Goal: Task Accomplishment & Management: Complete application form

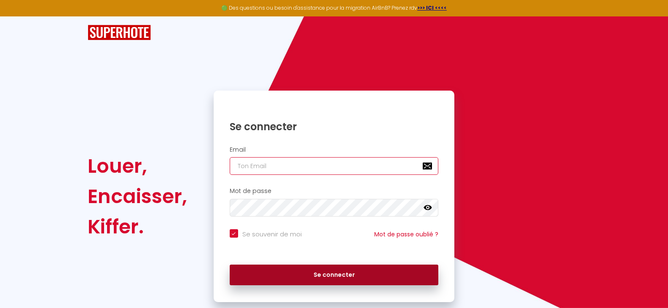
type input "[EMAIL_ADDRESS][DOMAIN_NAME]"
click at [304, 272] on button "Se connecter" at bounding box center [334, 275] width 209 height 21
checkbox input "true"
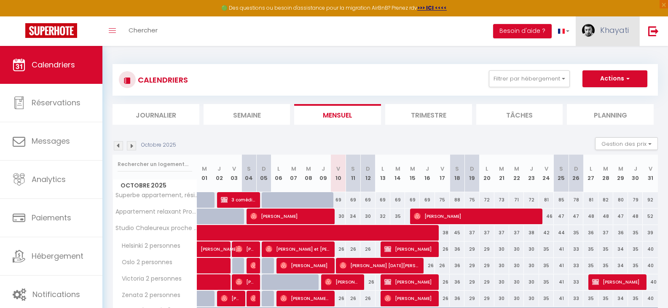
click at [596, 27] on link "Khayati" at bounding box center [608, 31] width 64 height 30
click at [590, 73] on link "Équipe" at bounding box center [606, 74] width 62 height 14
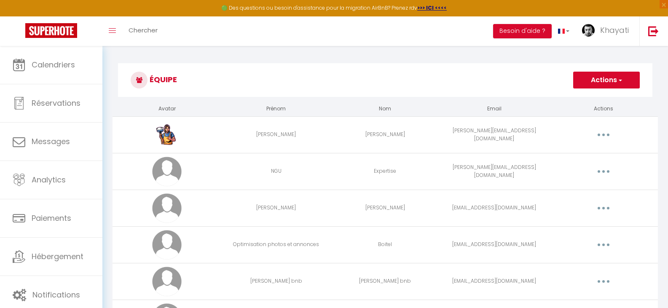
click at [610, 81] on button "Actions" at bounding box center [606, 80] width 67 height 17
click at [593, 98] on link "Ajouter un nouvel utilisateur" at bounding box center [590, 98] width 100 height 11
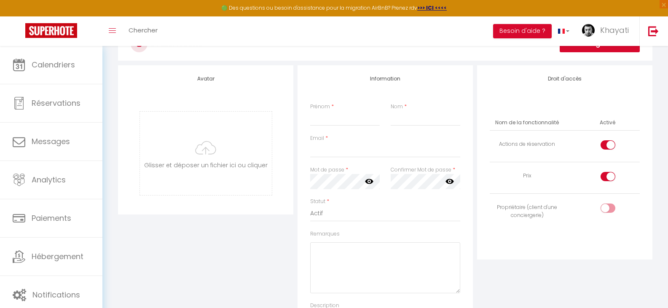
scroll to position [42, 0]
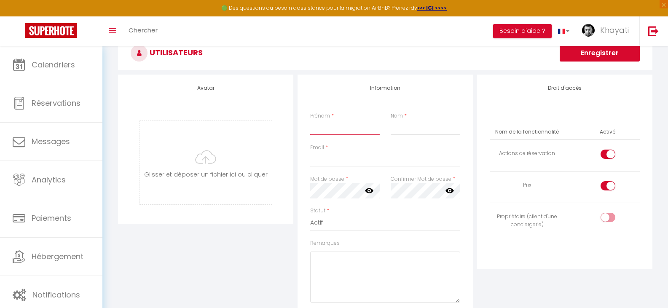
click at [334, 124] on input "Prénom" at bounding box center [345, 127] width 70 height 15
type input "[PERSON_NAME]"
click at [440, 128] on input "Nom" at bounding box center [426, 127] width 70 height 15
type input "P"
drag, startPoint x: 307, startPoint y: 126, endPoint x: 300, endPoint y: 126, distance: 7.2
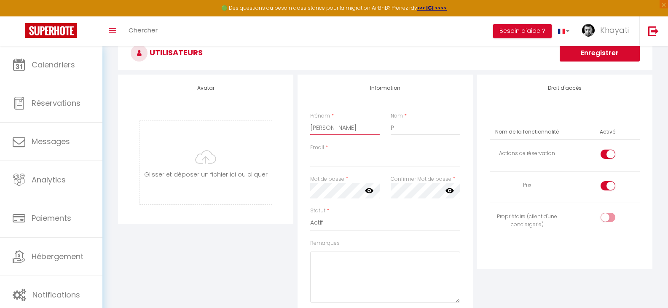
click at [302, 126] on div "Information Prénom * [PERSON_NAME] * P Email * Mot de passe * Votre mot de pass…" at bounding box center [385, 220] width 175 height 291
type input "K"
type input "CARINE"
click at [411, 124] on input "P" at bounding box center [426, 127] width 70 height 15
type input "PECHON"
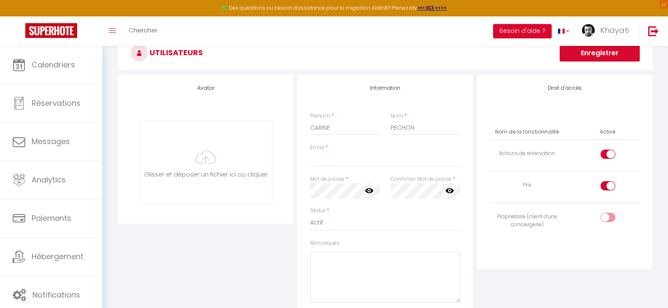
click at [375, 169] on div "Email *" at bounding box center [385, 160] width 161 height 32
click at [374, 162] on input "Email" at bounding box center [385, 159] width 150 height 15
type input "[EMAIL_ADDRESS][DOMAIN_NAME]"
click at [535, 290] on div "Droit d'accès Nom de la fonctionnalité Activé Actions de réservation Prix Propr…" at bounding box center [565, 220] width 180 height 291
click at [378, 228] on select "Actif Inactif" at bounding box center [385, 223] width 150 height 16
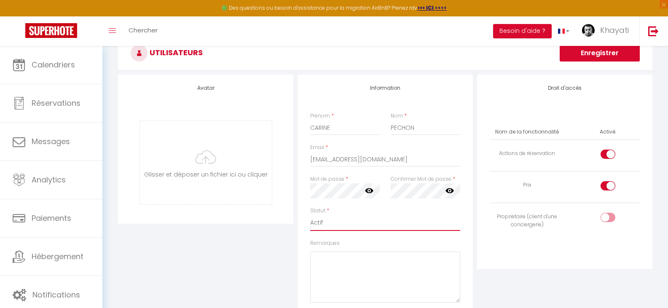
click at [378, 228] on select "Actif Inactif" at bounding box center [385, 223] width 150 height 16
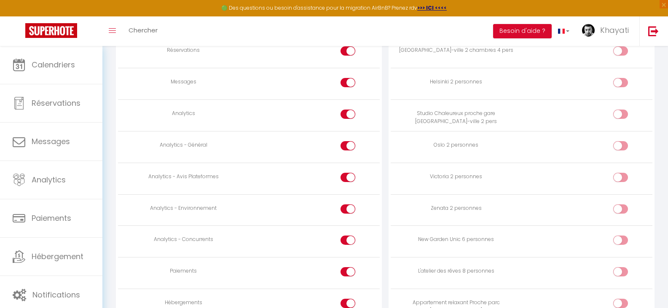
scroll to position [385, 0]
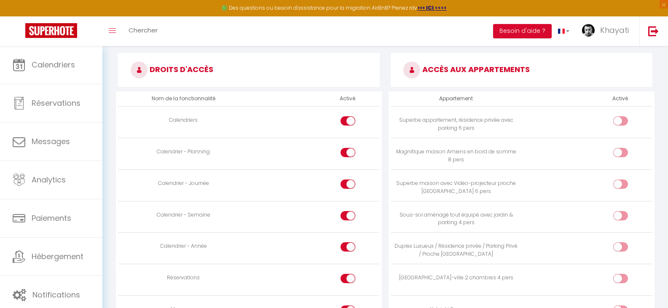
click at [622, 122] on input "checkbox" at bounding box center [628, 122] width 15 height 13
checkbox input "true"
click at [622, 152] on input "checkbox" at bounding box center [628, 154] width 15 height 13
checkbox input "true"
click at [619, 181] on div at bounding box center [621, 184] width 15 height 9
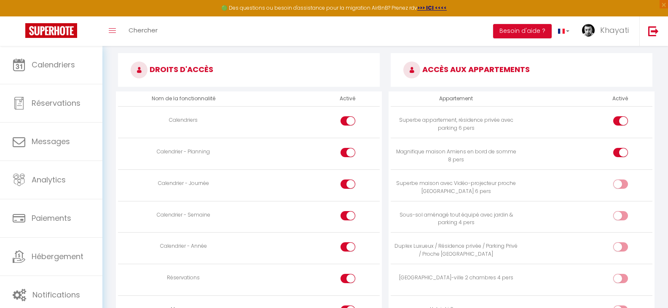
click at [621, 181] on input "checkbox" at bounding box center [628, 186] width 15 height 13
checkbox input "true"
click at [624, 213] on input "checkbox" at bounding box center [628, 217] width 15 height 13
checkbox input "true"
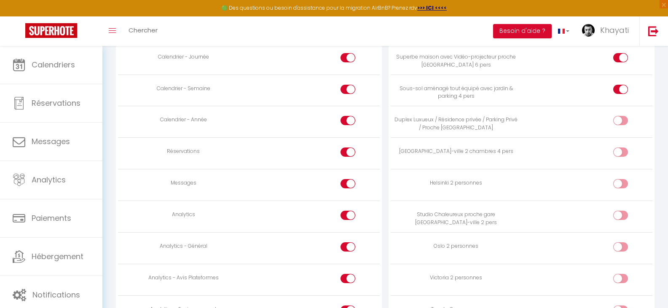
click at [620, 127] on label at bounding box center [621, 122] width 15 height 13
click at [621, 127] on input "checkbox" at bounding box center [628, 122] width 15 height 13
click at [620, 122] on div at bounding box center [621, 120] width 15 height 9
click at [621, 122] on input "checkbox" at bounding box center [628, 122] width 15 height 13
click at [624, 124] on input "checkbox" at bounding box center [628, 122] width 15 height 13
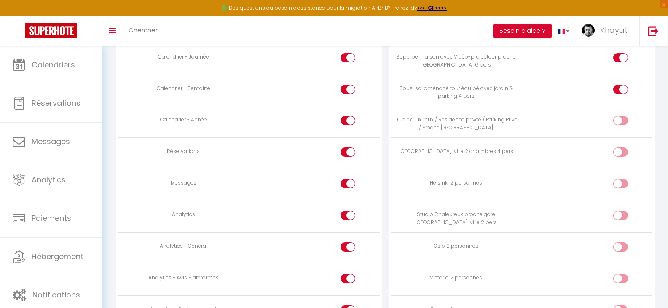
checkbox input "true"
click at [626, 154] on input "checkbox" at bounding box center [628, 154] width 15 height 13
checkbox input "true"
drag, startPoint x: 620, startPoint y: 184, endPoint x: 620, endPoint y: 202, distance: 17.7
click at [620, 185] on div at bounding box center [621, 183] width 15 height 9
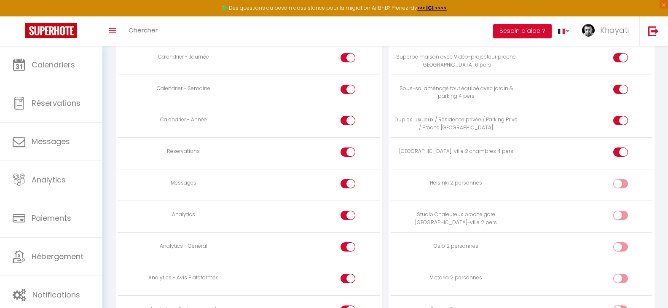
click at [621, 185] on input "checkbox" at bounding box center [628, 185] width 15 height 13
checkbox input "true"
click at [621, 218] on input "checkbox" at bounding box center [628, 217] width 15 height 13
checkbox input "true"
click at [618, 251] on div at bounding box center [621, 246] width 15 height 9
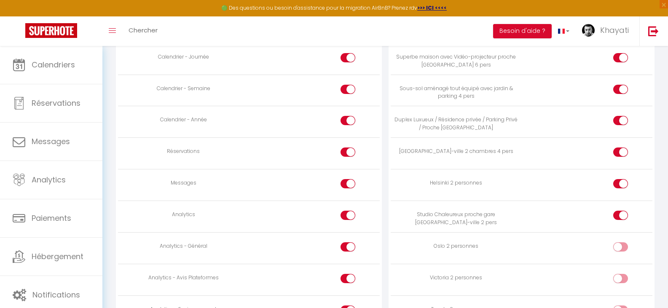
click at [621, 251] on input "checkbox" at bounding box center [628, 248] width 15 height 13
checkbox input "true"
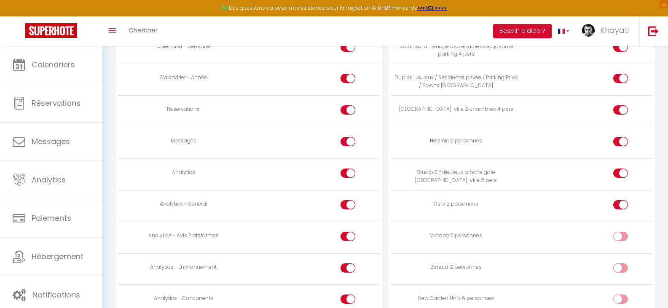
click at [624, 239] on input "checkbox" at bounding box center [628, 238] width 15 height 13
checkbox input "true"
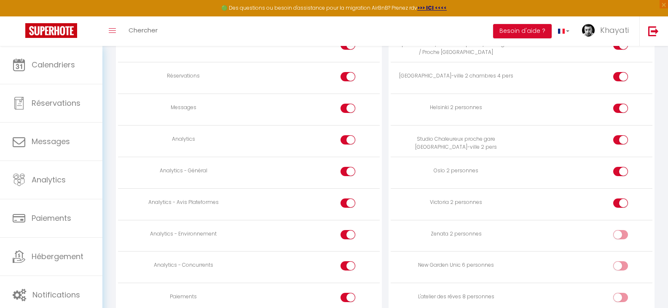
scroll to position [638, 0]
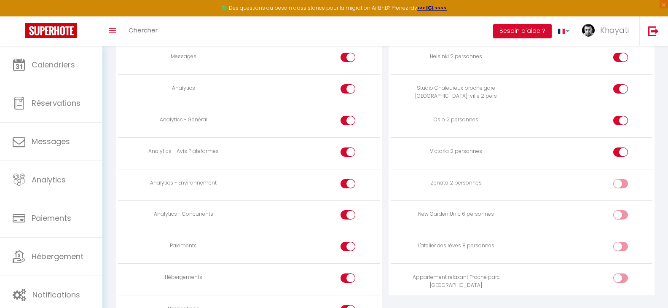
click at [623, 187] on input "checkbox" at bounding box center [628, 185] width 15 height 13
checkbox input "true"
click at [622, 216] on input "checkbox" at bounding box center [628, 216] width 15 height 13
checkbox input "true"
click at [622, 242] on td at bounding box center [587, 248] width 131 height 32
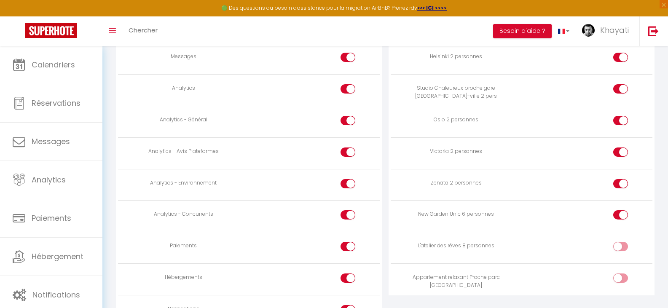
click at [622, 247] on input "checkbox" at bounding box center [628, 248] width 15 height 13
checkbox input "true"
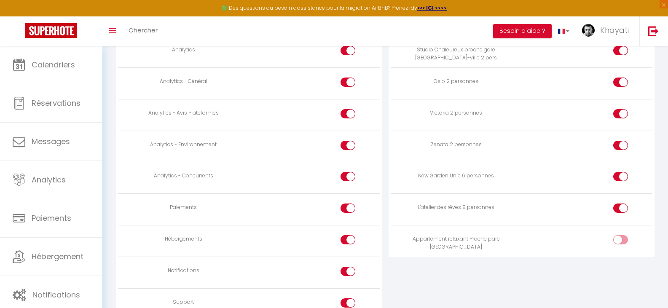
scroll to position [723, 0]
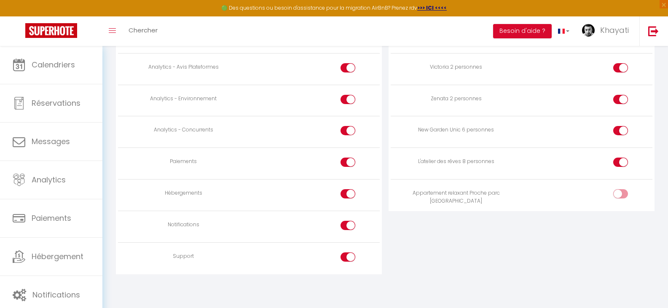
click at [626, 192] on input "checkbox" at bounding box center [628, 195] width 15 height 13
checkbox input "true"
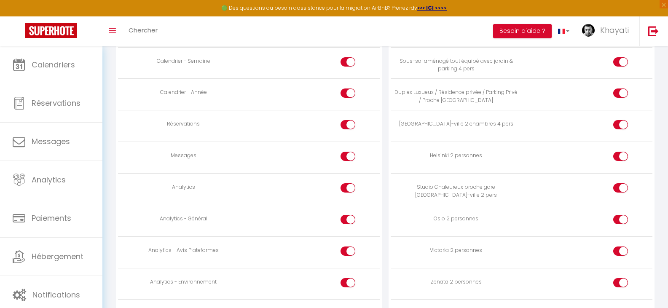
scroll to position [554, 0]
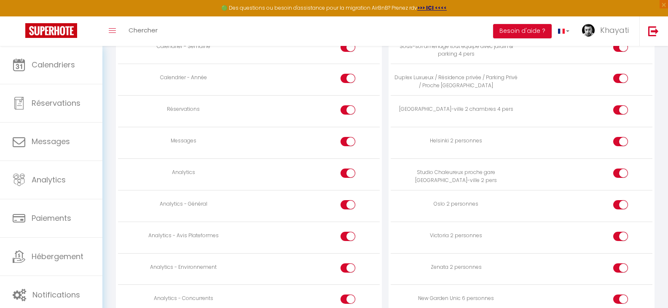
click at [347, 172] on div at bounding box center [348, 173] width 15 height 9
click at [348, 172] on input "checkbox" at bounding box center [355, 175] width 15 height 13
checkbox input "false"
click at [347, 208] on div at bounding box center [348, 204] width 15 height 9
click at [348, 208] on input "checkbox" at bounding box center [355, 206] width 15 height 13
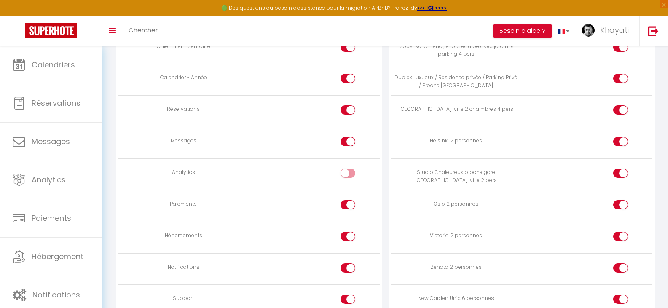
checkbox input "false"
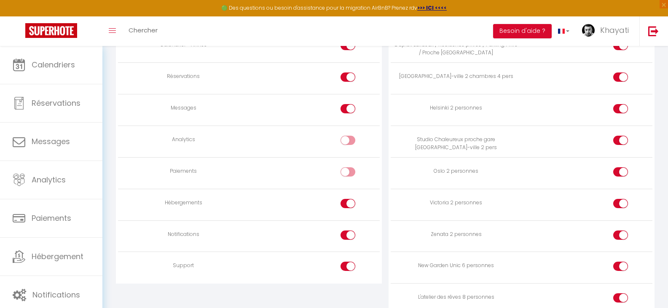
scroll to position [596, 0]
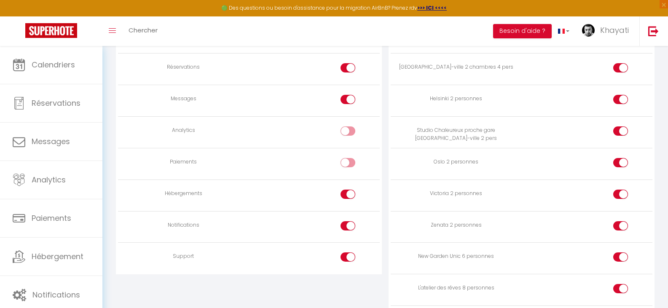
click at [348, 227] on input "checkbox" at bounding box center [355, 227] width 15 height 13
checkbox input "false"
click at [349, 260] on input "checkbox" at bounding box center [355, 259] width 15 height 13
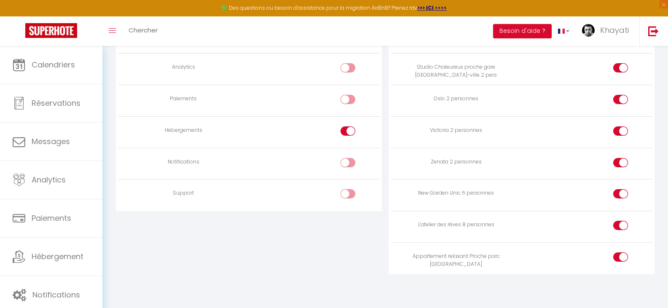
click at [347, 197] on div at bounding box center [348, 193] width 15 height 9
click at [348, 197] on input "checkbox" at bounding box center [355, 195] width 15 height 13
checkbox input "true"
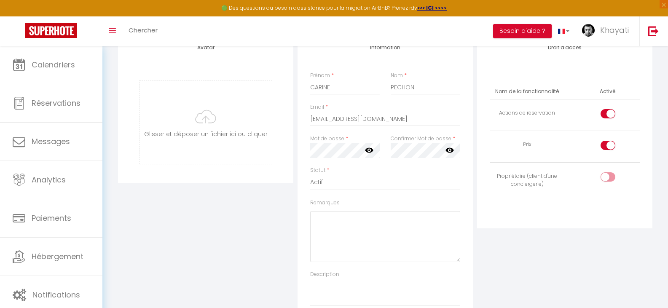
scroll to position [69, 0]
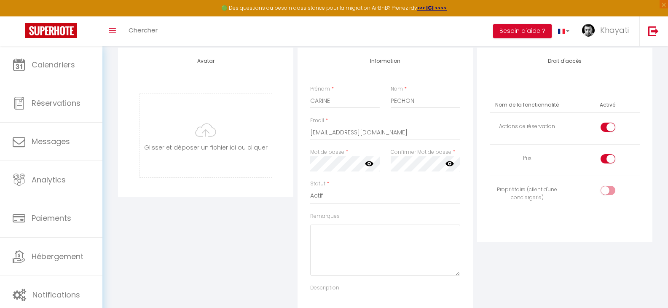
click at [614, 160] on input "checkbox" at bounding box center [615, 160] width 15 height 13
checkbox input "false"
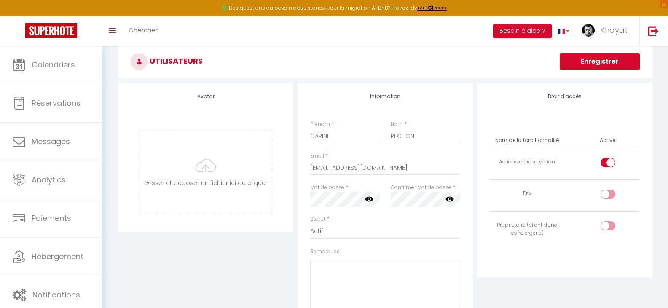
scroll to position [0, 0]
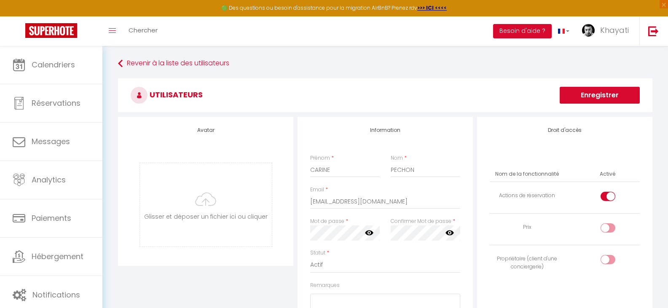
click at [597, 96] on button "Enregistrer" at bounding box center [600, 95] width 80 height 17
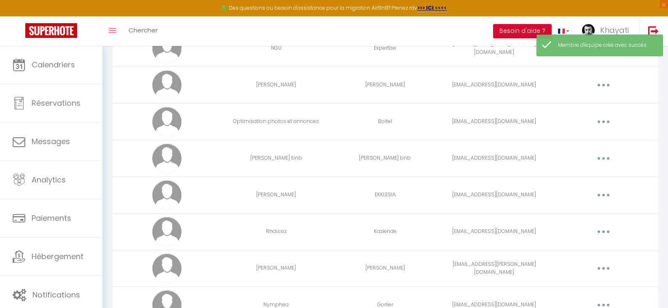
scroll to position [127, 0]
